Goal: Answer question/provide support

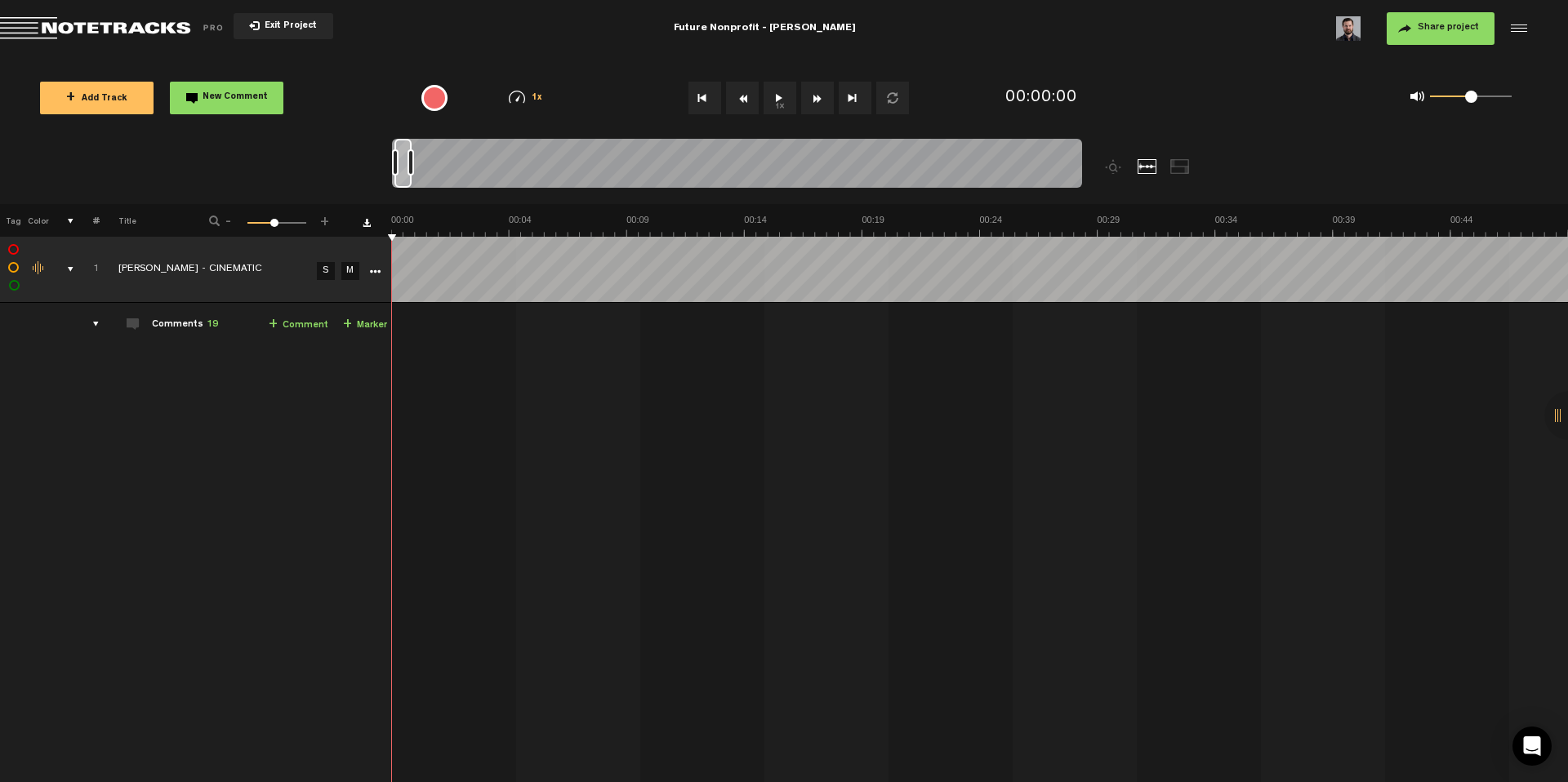
click at [433, 422] on div "01:08 - • : "any way to deal with this little pop here between clips? super qui…" at bounding box center [981, 592] width 1174 height 552
click at [272, 24] on span "Exit Project" at bounding box center [288, 26] width 57 height 9
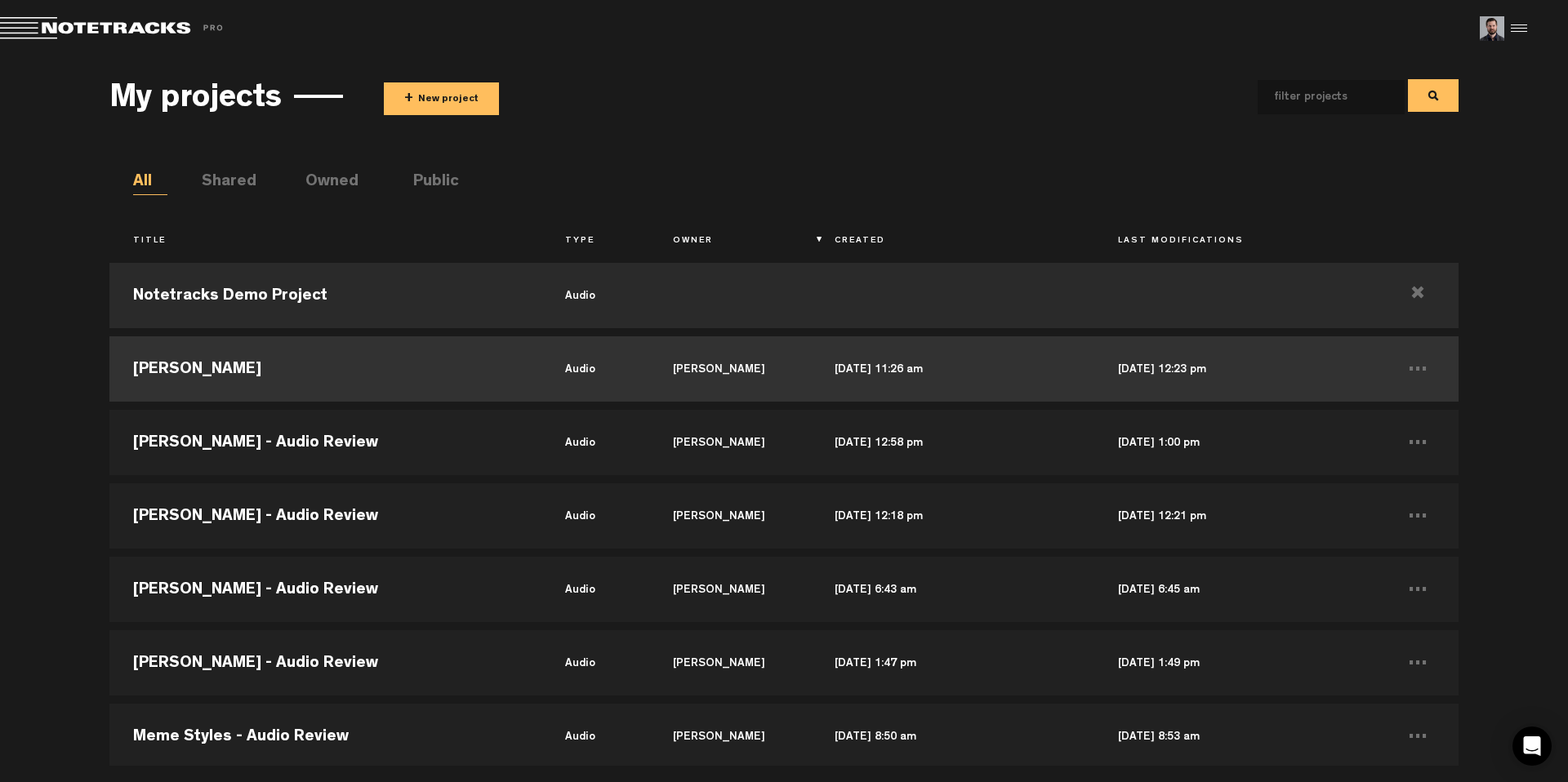
click at [253, 373] on td "[PERSON_NAME]" at bounding box center [325, 368] width 432 height 73
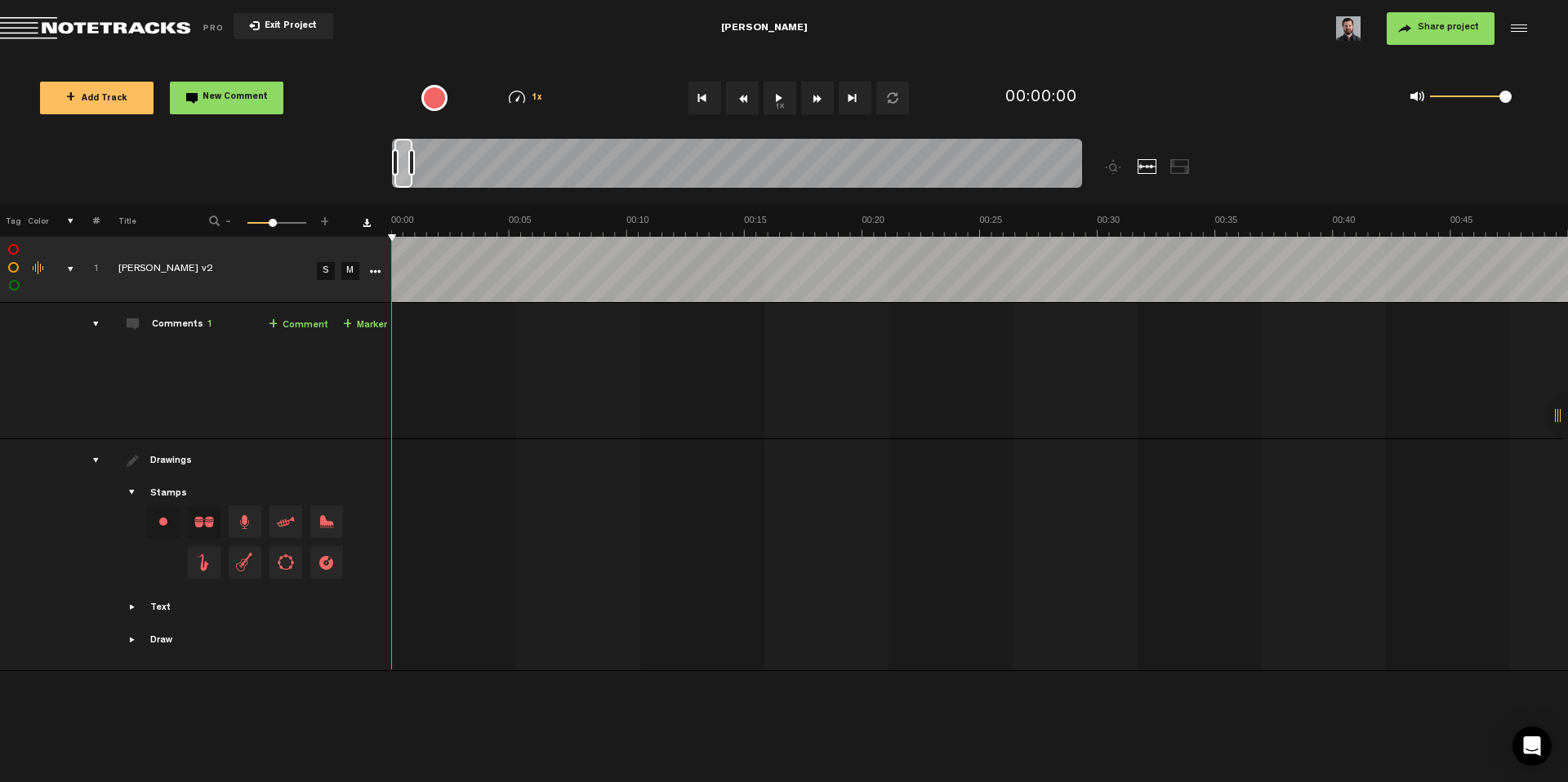
click at [210, 324] on span "1" at bounding box center [210, 324] width 5 height 10
click at [208, 324] on span "1" at bounding box center [210, 324] width 5 height 10
drag, startPoint x: 414, startPoint y: 161, endPoint x: 470, endPoint y: 166, distance: 56.2
click at [461, 166] on div at bounding box center [457, 163] width 6 height 26
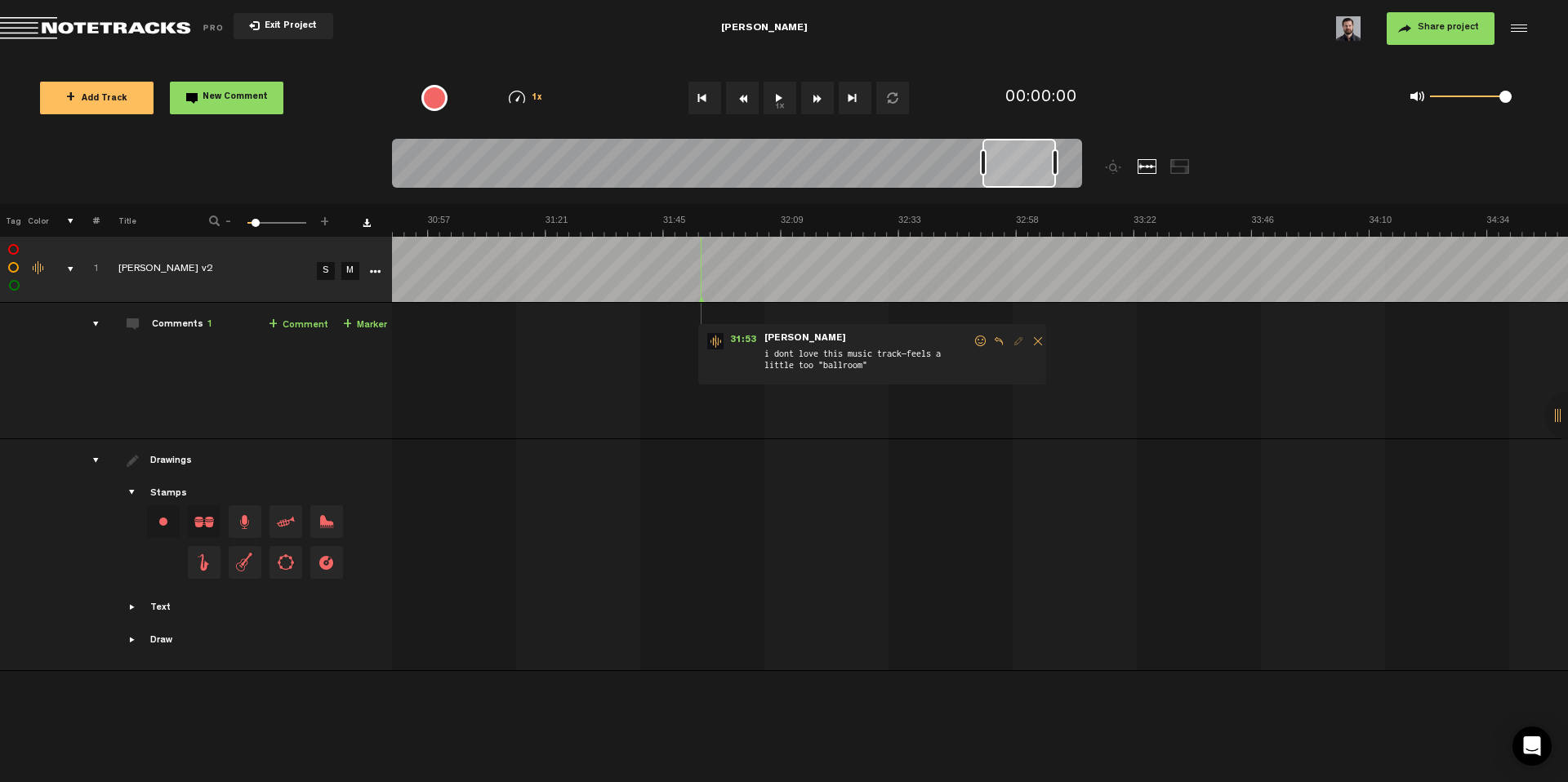
scroll to position [0, 9077]
drag, startPoint x: 429, startPoint y: 158, endPoint x: 1020, endPoint y: 195, distance: 592.2
click at [1020, 195] on div at bounding box center [823, 172] width 862 height 65
click at [780, 106] on button "1x" at bounding box center [780, 98] width 33 height 33
click at [1116, 346] on td "1 [PERSON_NAME] v2 S M [PERSON_NAME] v2 by [PERSON_NAME] 1 collaborators 31:53 …" at bounding box center [980, 371] width 1177 height 136
